Goal: Find specific page/section: Find specific page/section

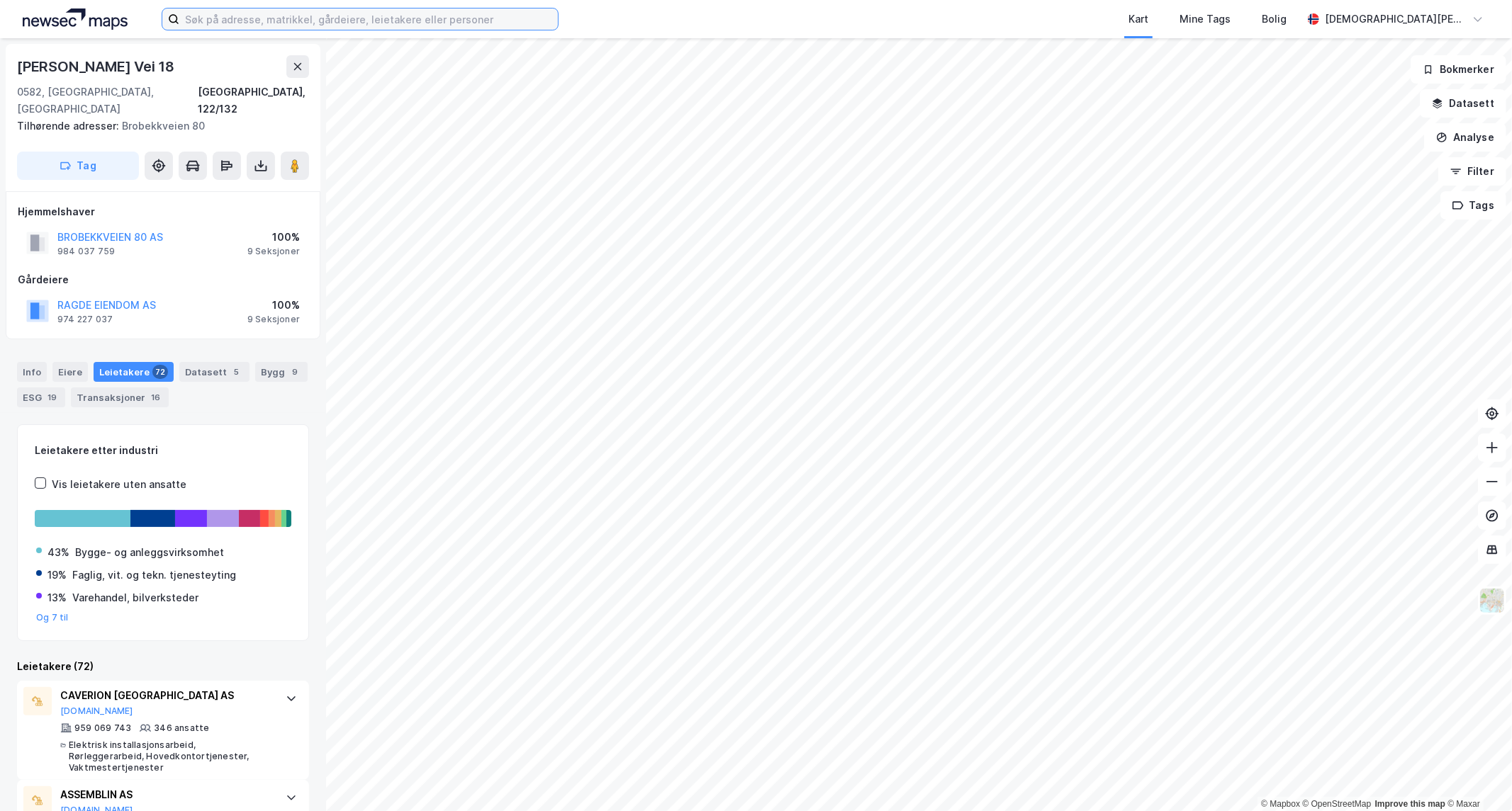
click at [358, 12] on input at bounding box center [368, 18] width 378 height 21
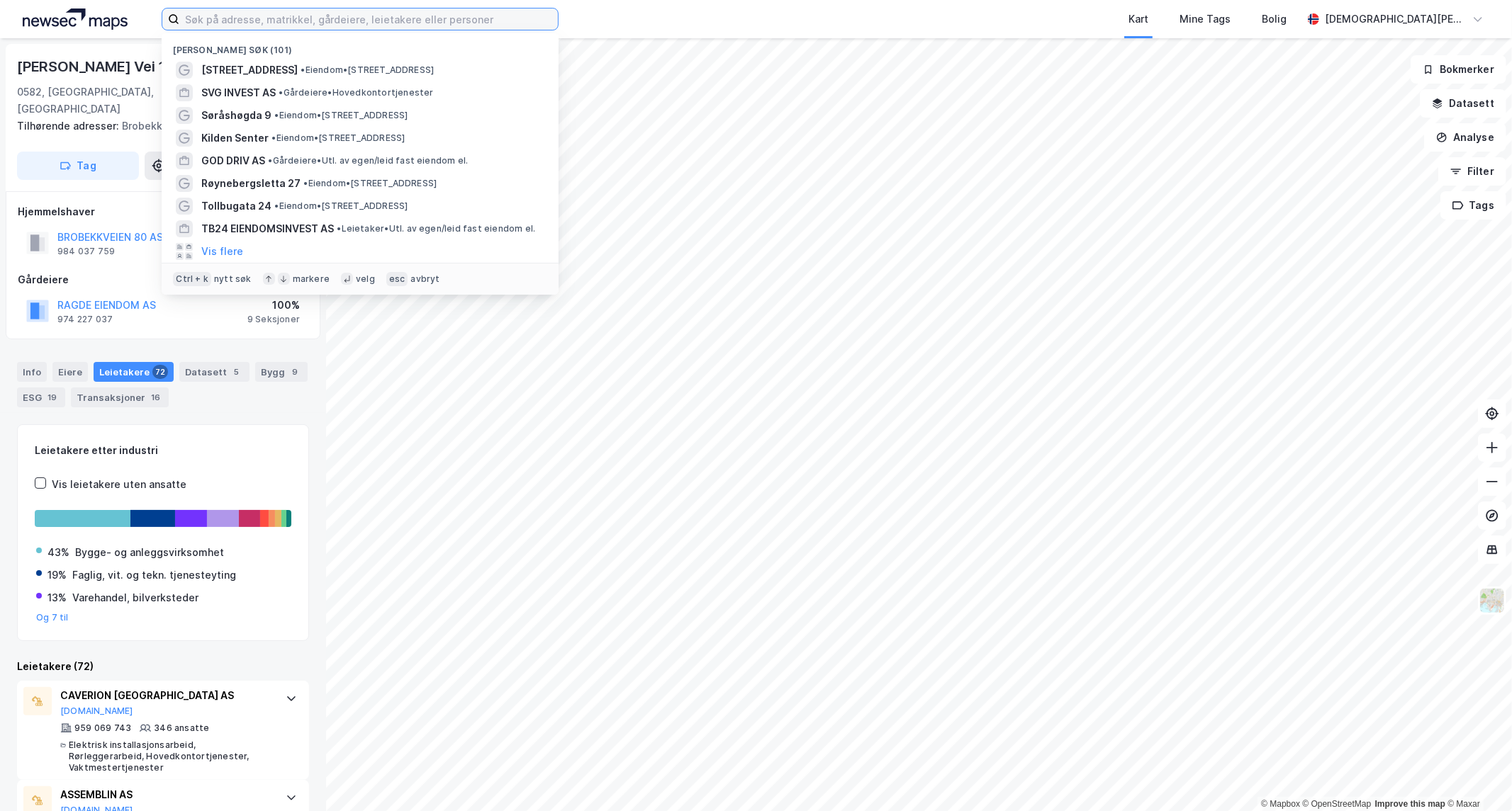
paste input "[STREET_ADDRESS]"
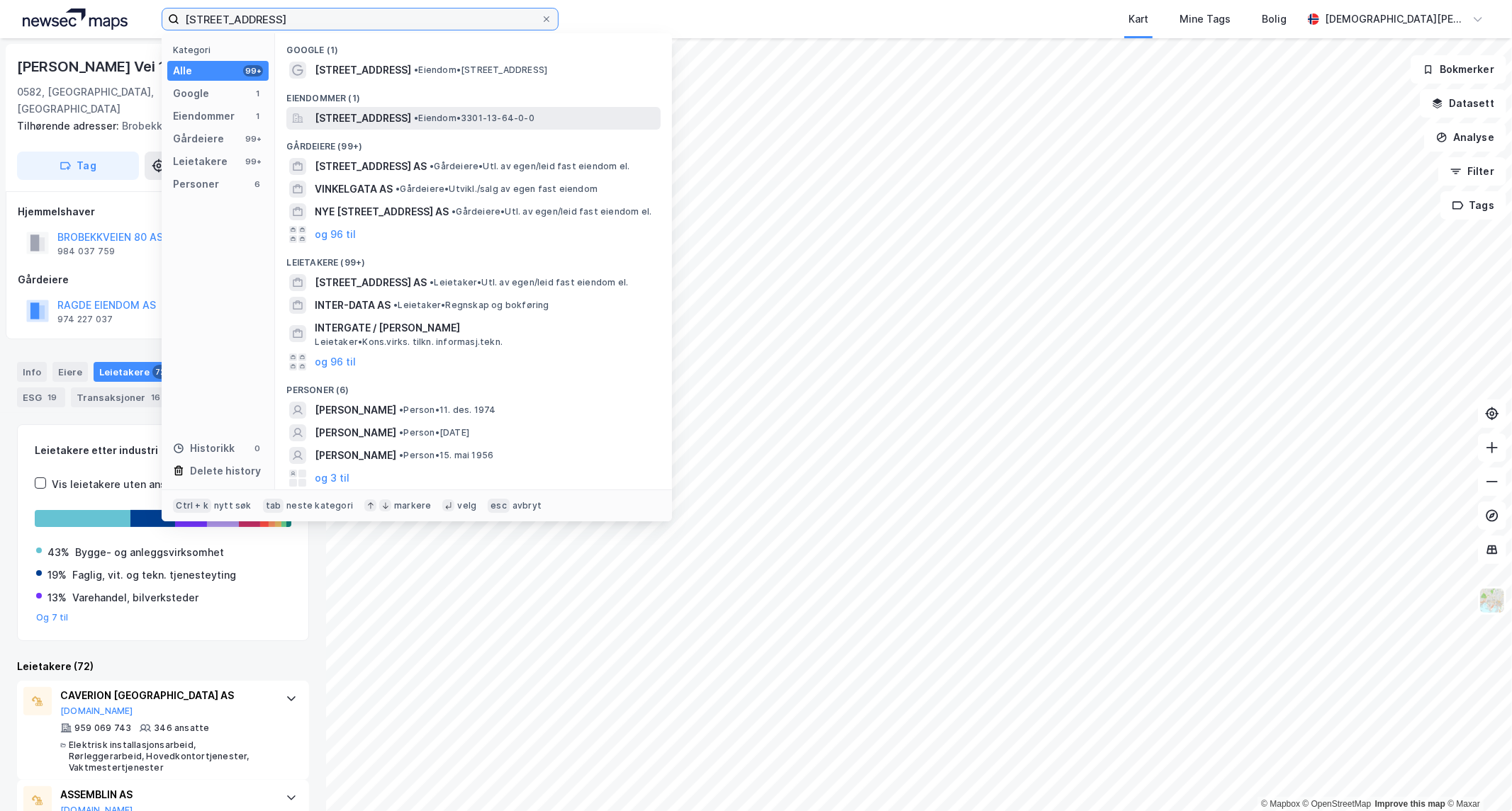
type input "[STREET_ADDRESS]"
click at [405, 113] on span "[STREET_ADDRESS]" at bounding box center [363, 118] width 97 height 17
